Goal: Information Seeking & Learning: Learn about a topic

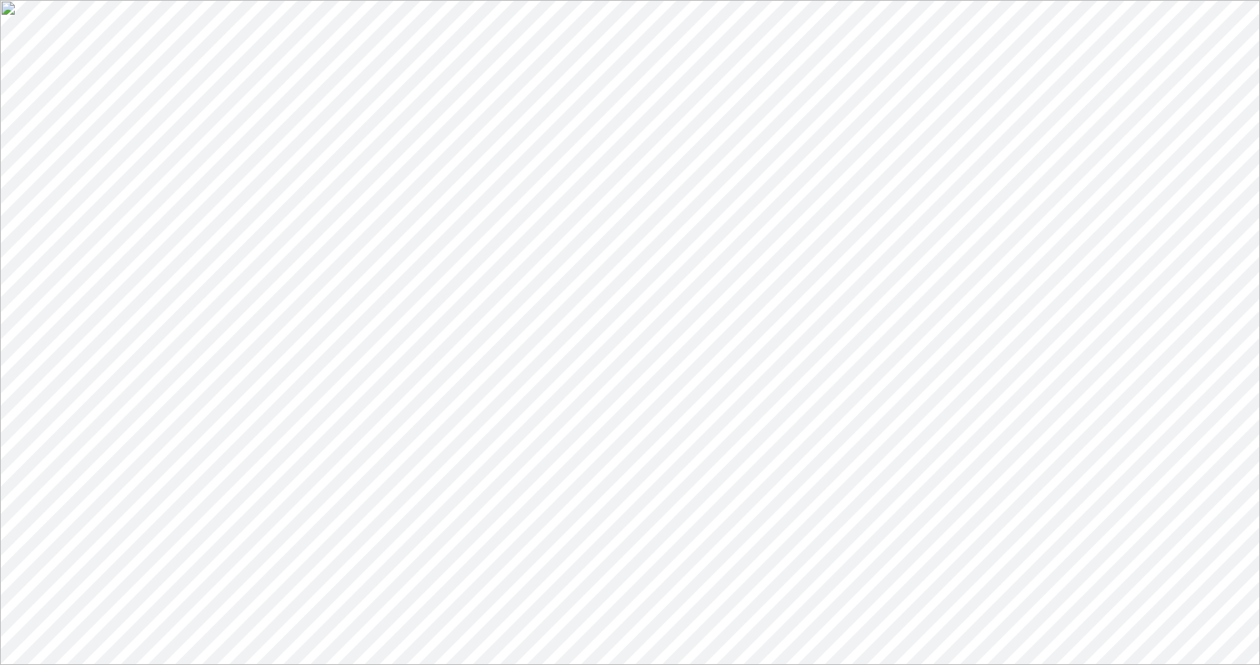
click at [82, 556] on link "People" at bounding box center [67, 563] width 56 height 14
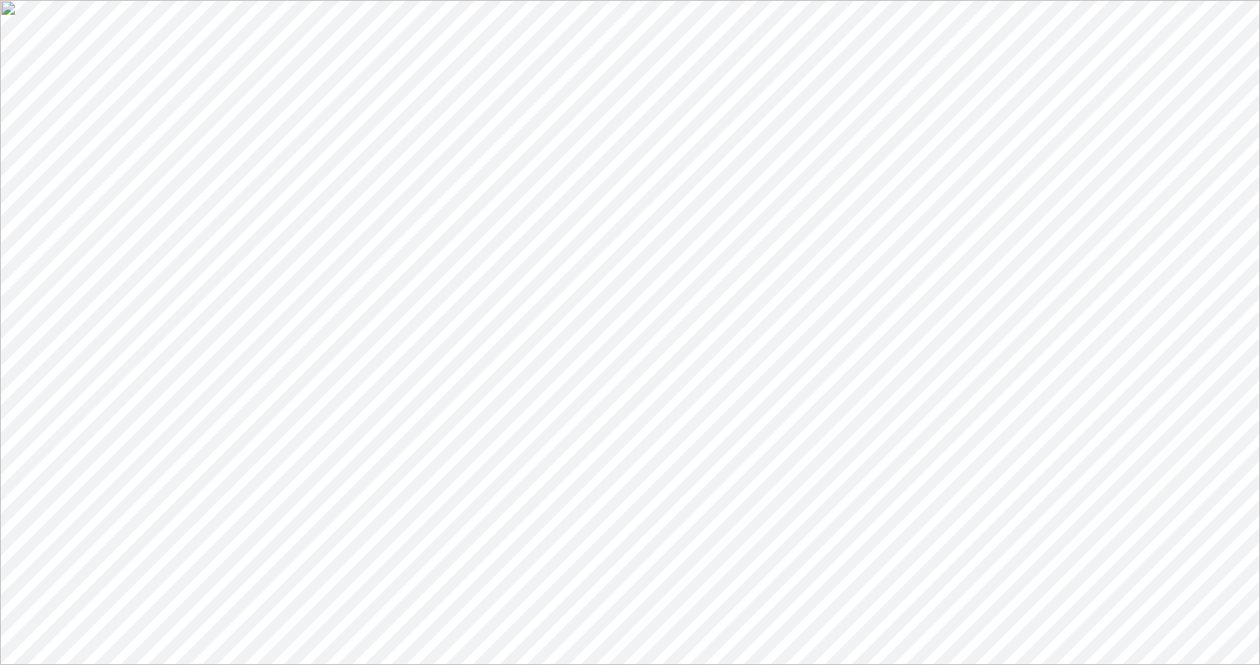
click at [79, 556] on link "People" at bounding box center [67, 563] width 56 height 14
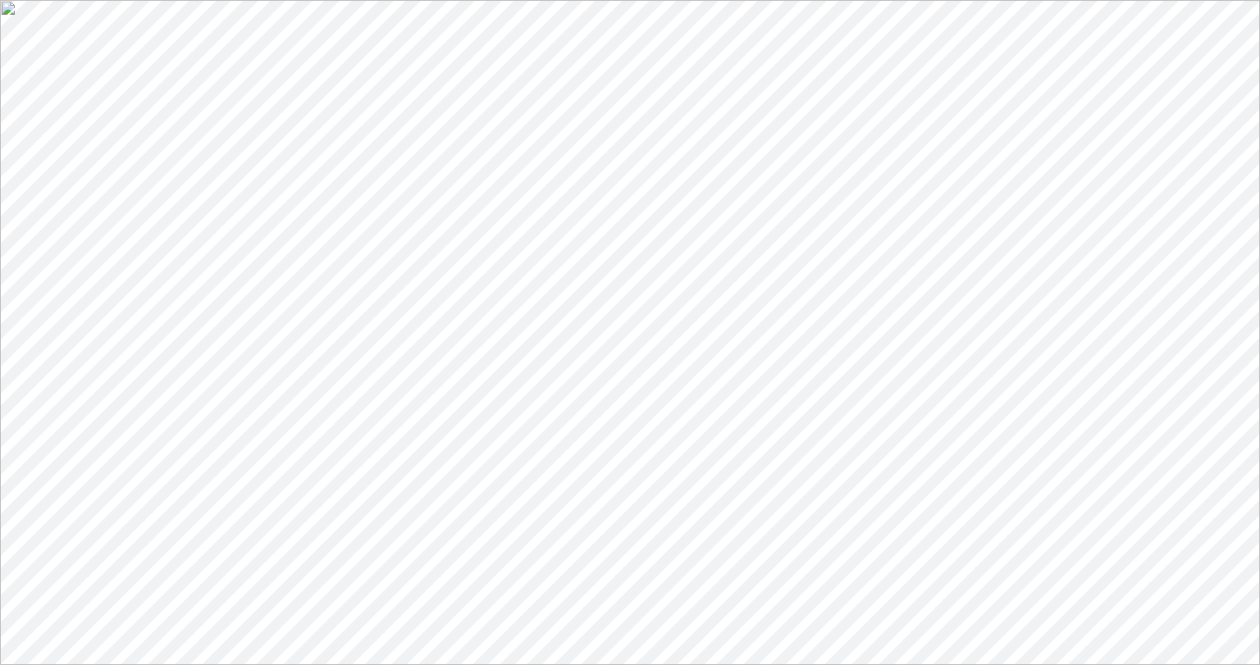
click at [91, 556] on link "People" at bounding box center [67, 563] width 56 height 14
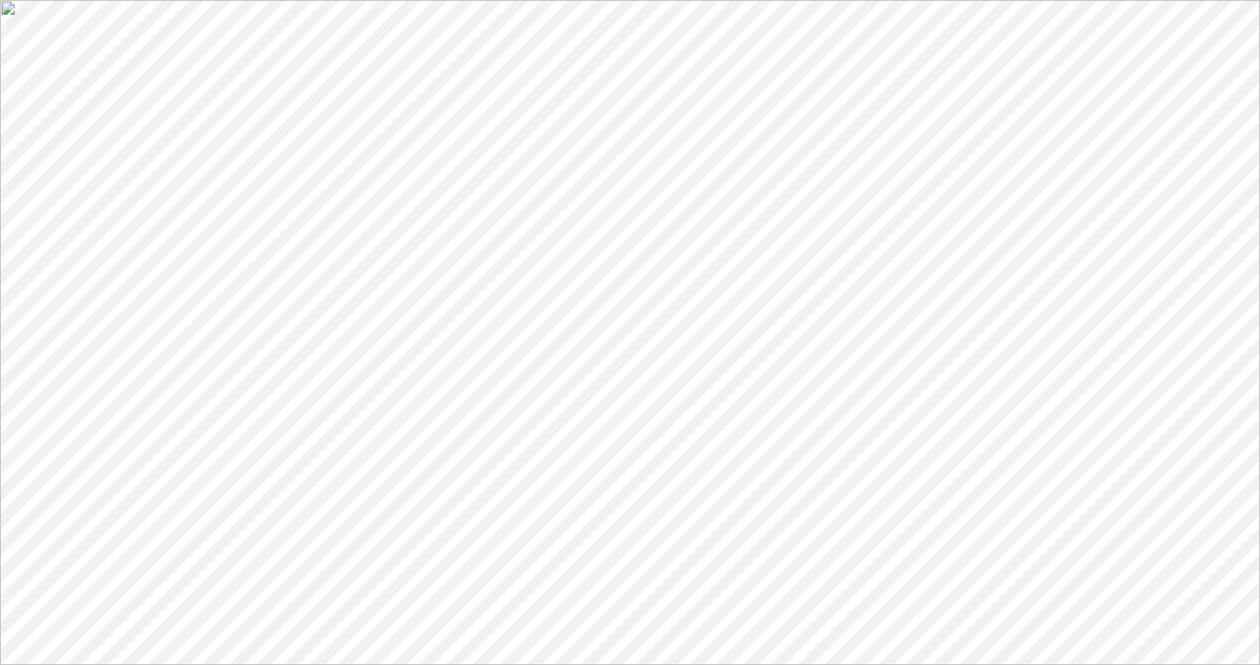
scroll to position [2864, 0]
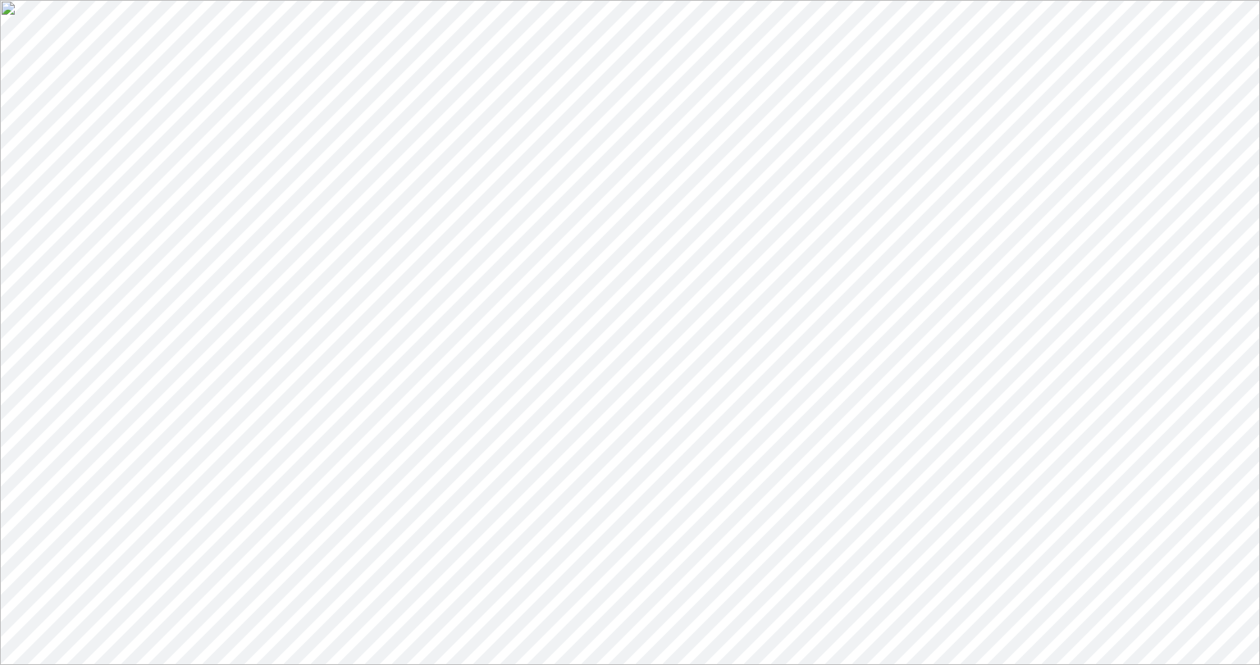
click at [75, 556] on link "People" at bounding box center [67, 563] width 56 height 14
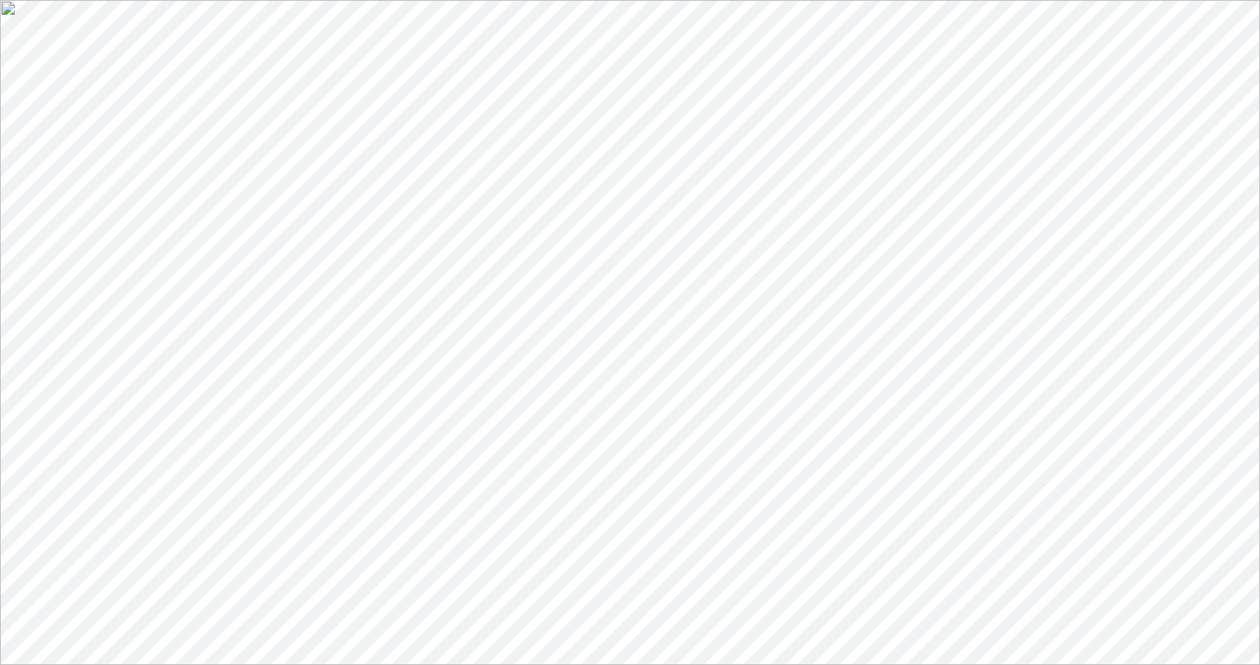
scroll to position [0, 0]
